Goal: Understand process/instructions

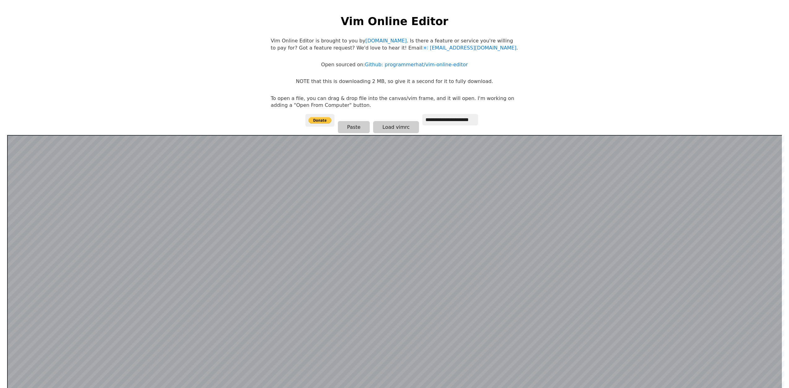
click at [412, 78] on p "NOTE that this is downloading 2 MB, so give it a second for it to fully downloa…" at bounding box center [394, 81] width 197 height 7
click at [429, 81] on p "NOTE that this is downloading 2 MB, so give it a second for it to fully downloa…" at bounding box center [394, 81] width 197 height 7
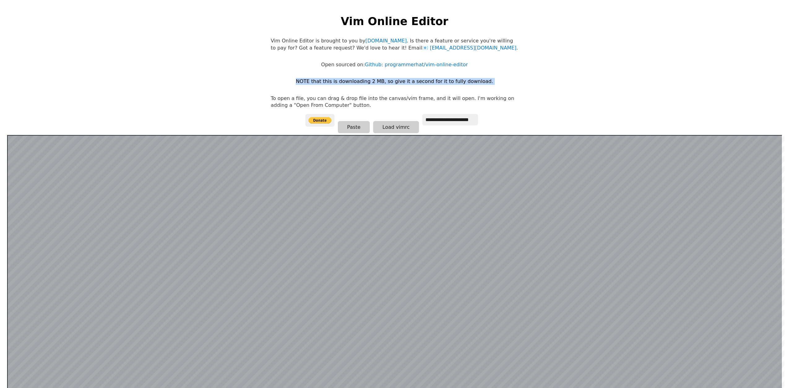
click at [429, 81] on p "NOTE that this is downloading 2 MB, so give it a second for it to fully downloa…" at bounding box center [394, 81] width 197 height 7
click at [406, 109] on p "To open a file, you can drag & drop file into the canvas/vim frame, and it will…" at bounding box center [395, 102] width 248 height 14
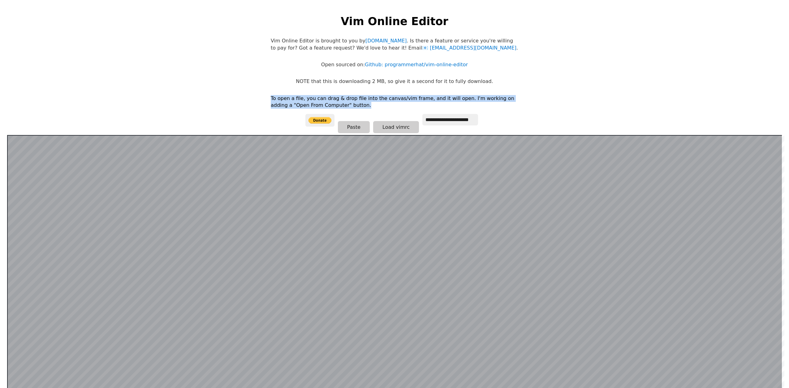
click at [406, 109] on p "To open a file, you can drag & drop file into the canvas/vim frame, and it will…" at bounding box center [395, 102] width 248 height 14
click at [398, 95] on p "To open a file, you can drag & drop file into the canvas/vim frame, and it will…" at bounding box center [395, 102] width 248 height 14
